Goal: Information Seeking & Learning: Find specific fact

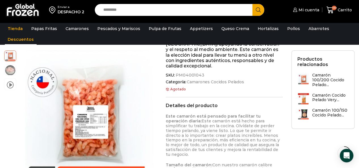
click at [24, 40] on link "Descuentos" at bounding box center [21, 39] width 32 height 11
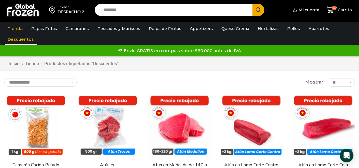
click at [123, 10] on input "Search input" at bounding box center [174, 10] width 149 height 12
type input "**********"
click at [252, 4] on button "Search" at bounding box center [258, 10] width 12 height 12
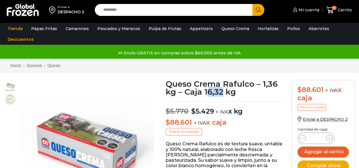
drag, startPoint x: 206, startPoint y: 91, endPoint x: 224, endPoint y: 92, distance: 17.9
click at [224, 92] on h1 "Queso Crema Rafulco – 1,36 kg – Caja 16,32 kg" at bounding box center [224, 88] width 117 height 16
drag, startPoint x: 204, startPoint y: 93, endPoint x: 222, endPoint y: 93, distance: 18.4
click at [222, 93] on h1 "Queso Crema Rafulco – 1,36 kg – Caja 16,32 kg" at bounding box center [224, 88] width 117 height 16
copy h1 "16,32"
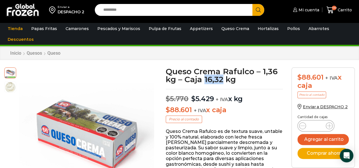
scroll to position [0, 0]
